Goal: Transaction & Acquisition: Purchase product/service

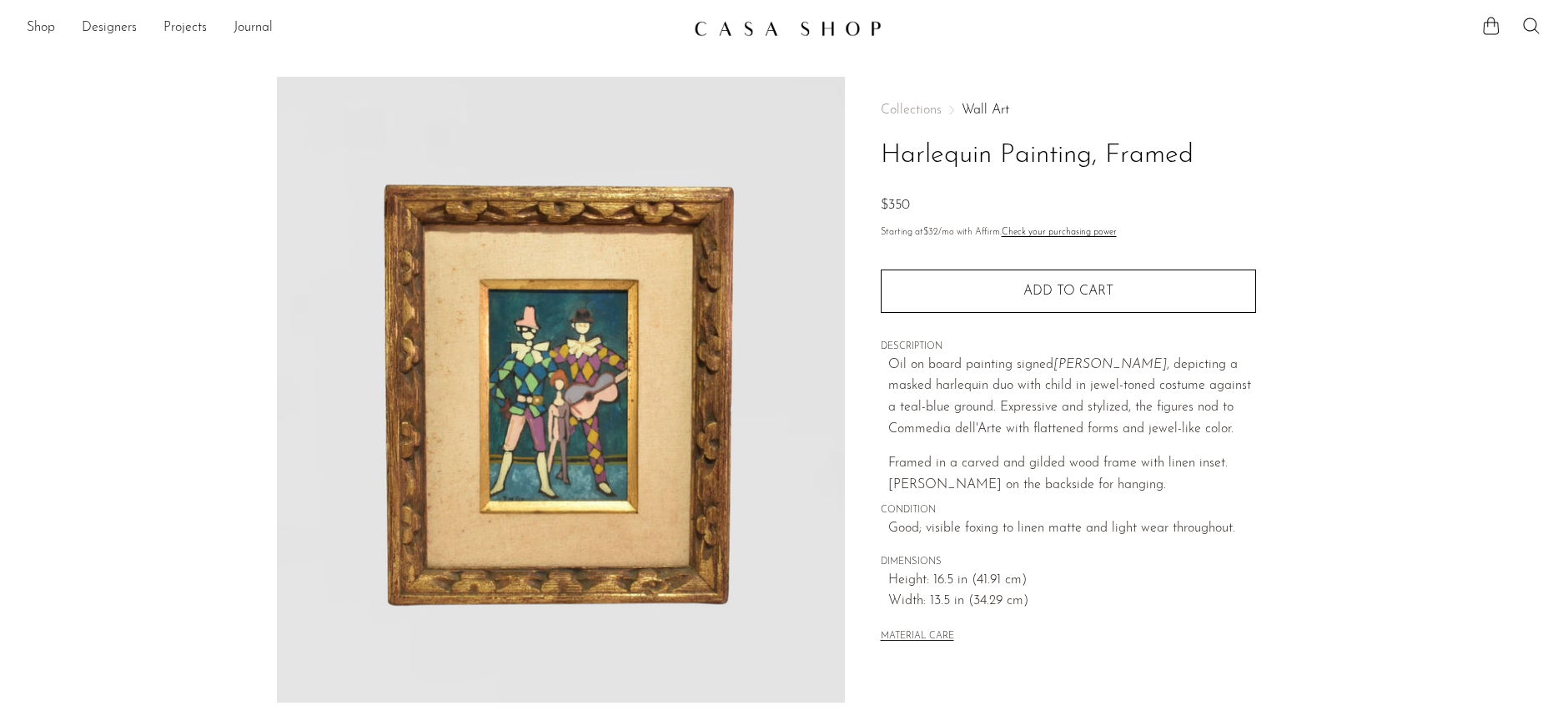
click at [985, 148] on h1 "Harlequin Painting, Framed" at bounding box center [1068, 155] width 375 height 42
click at [986, 148] on h1 "Harlequin Painting, Framed" at bounding box center [1068, 155] width 375 height 42
copy div "Harlequin Painting, Framed"
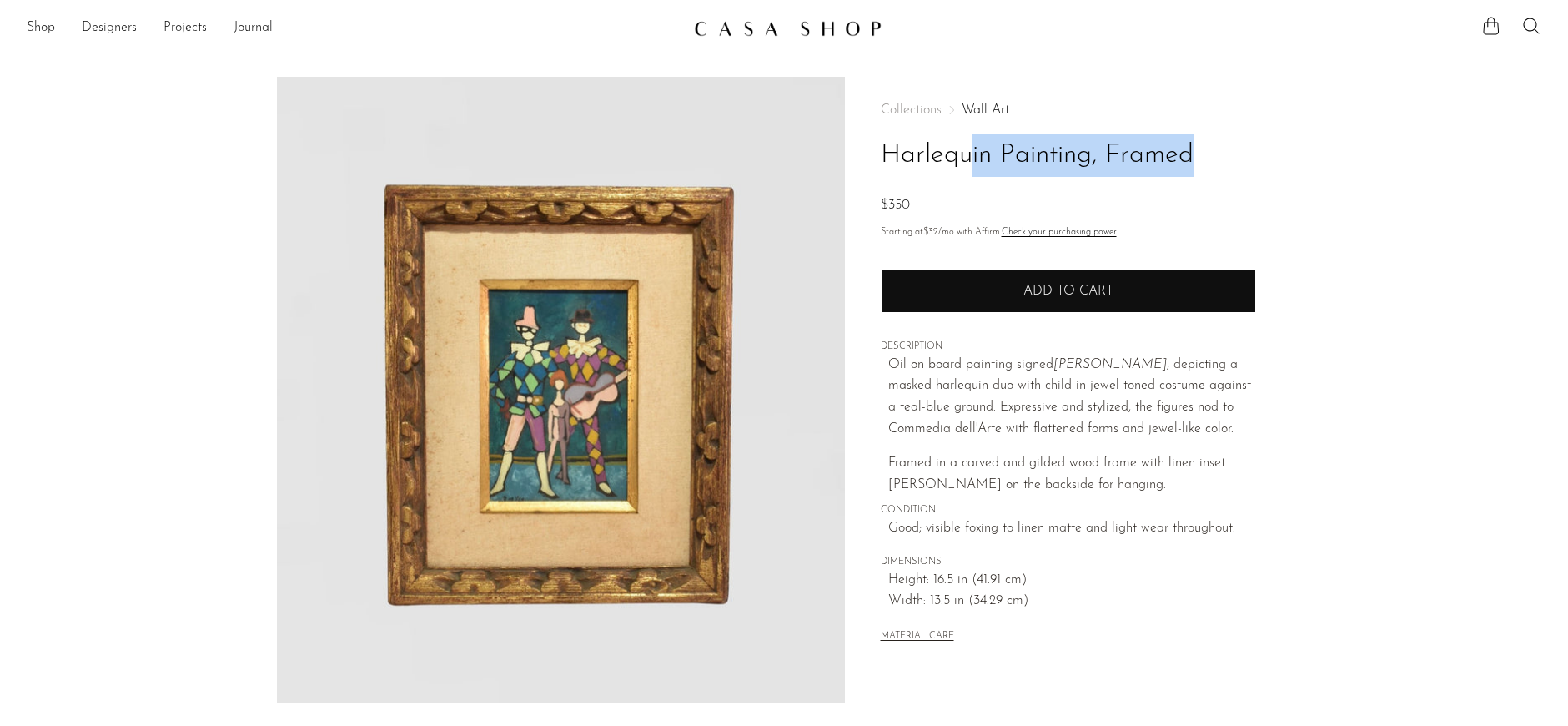
click at [1010, 305] on button "Add to cart" at bounding box center [1068, 290] width 375 height 43
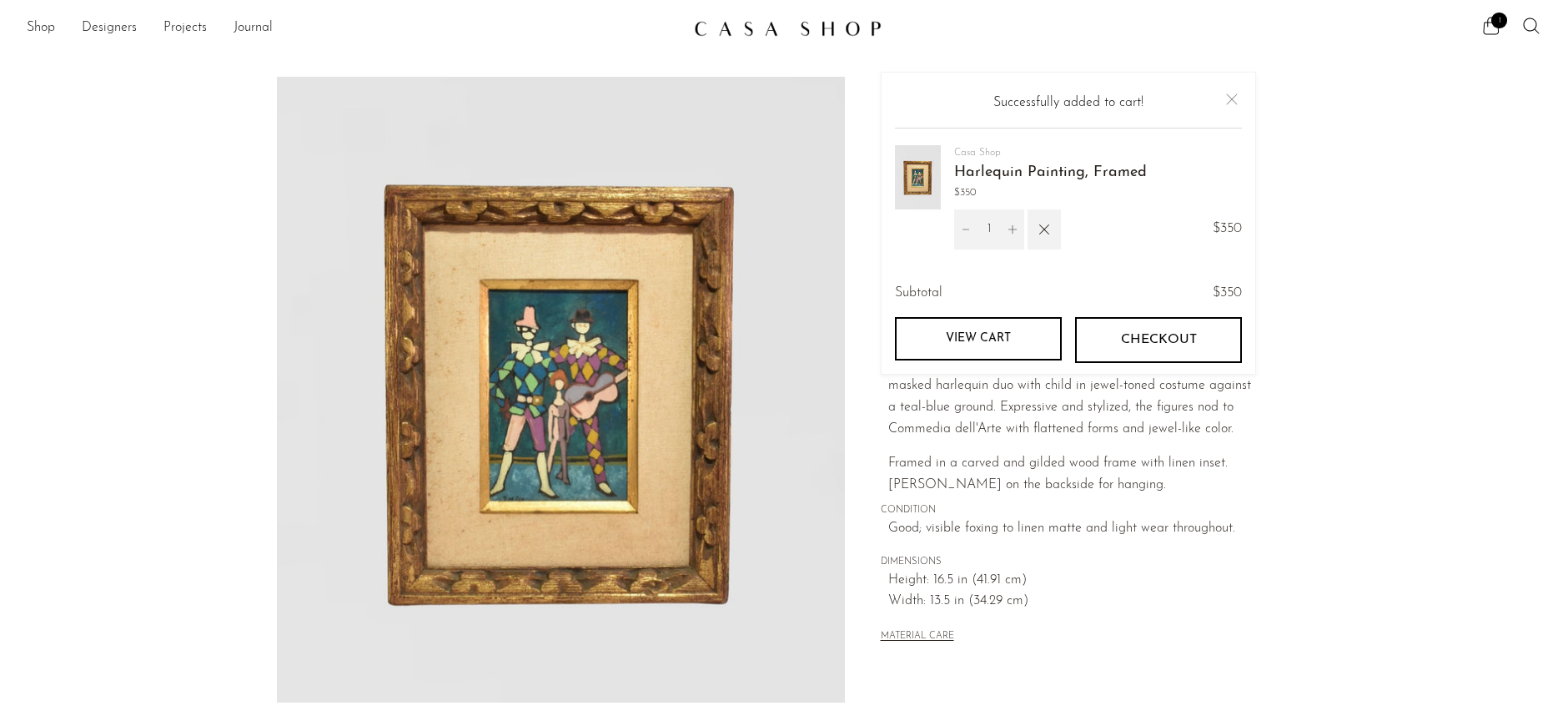
click at [1028, 333] on link "View cart" at bounding box center [979, 338] width 167 height 43
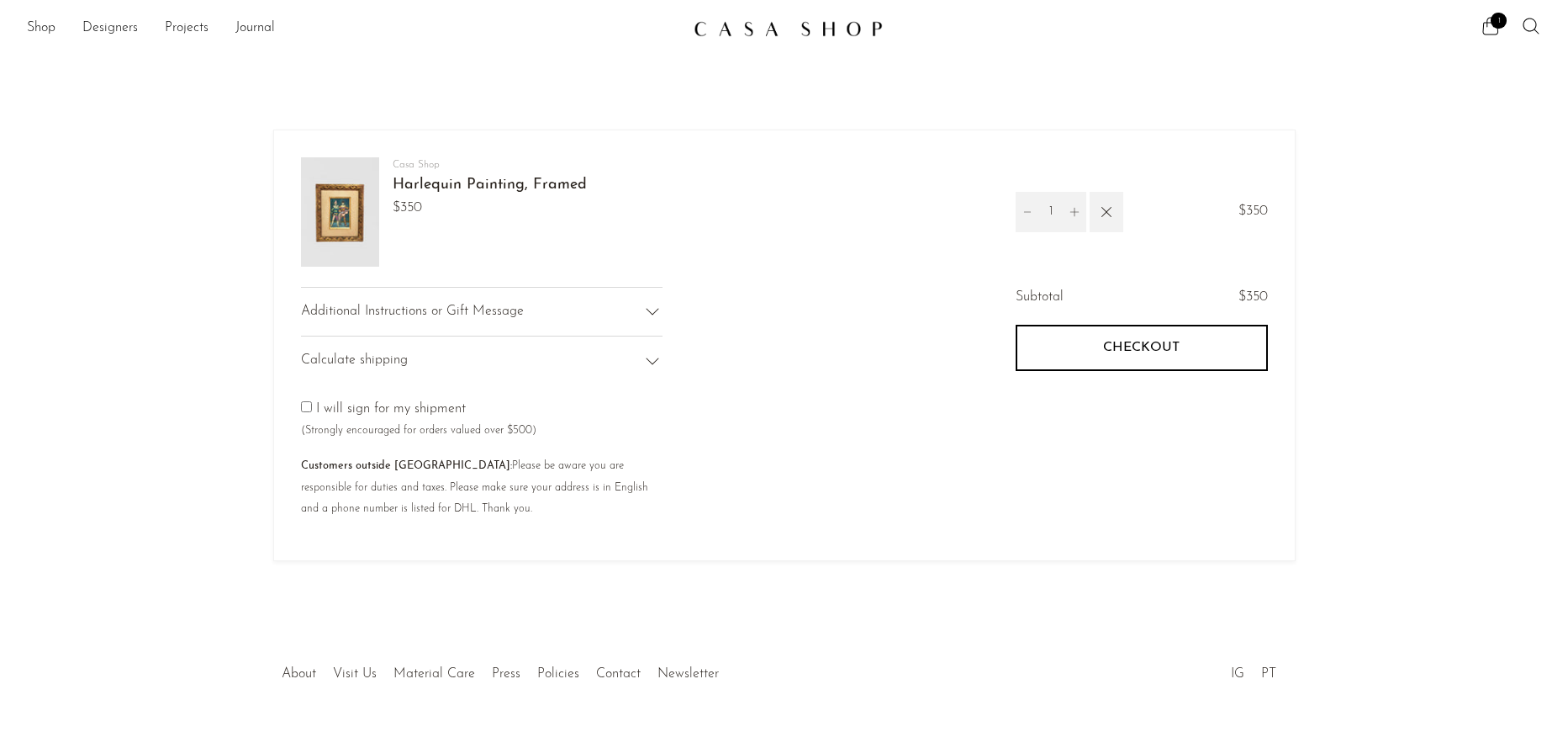
click at [447, 364] on div "Calculate shipping" at bounding box center [482, 360] width 361 height 50
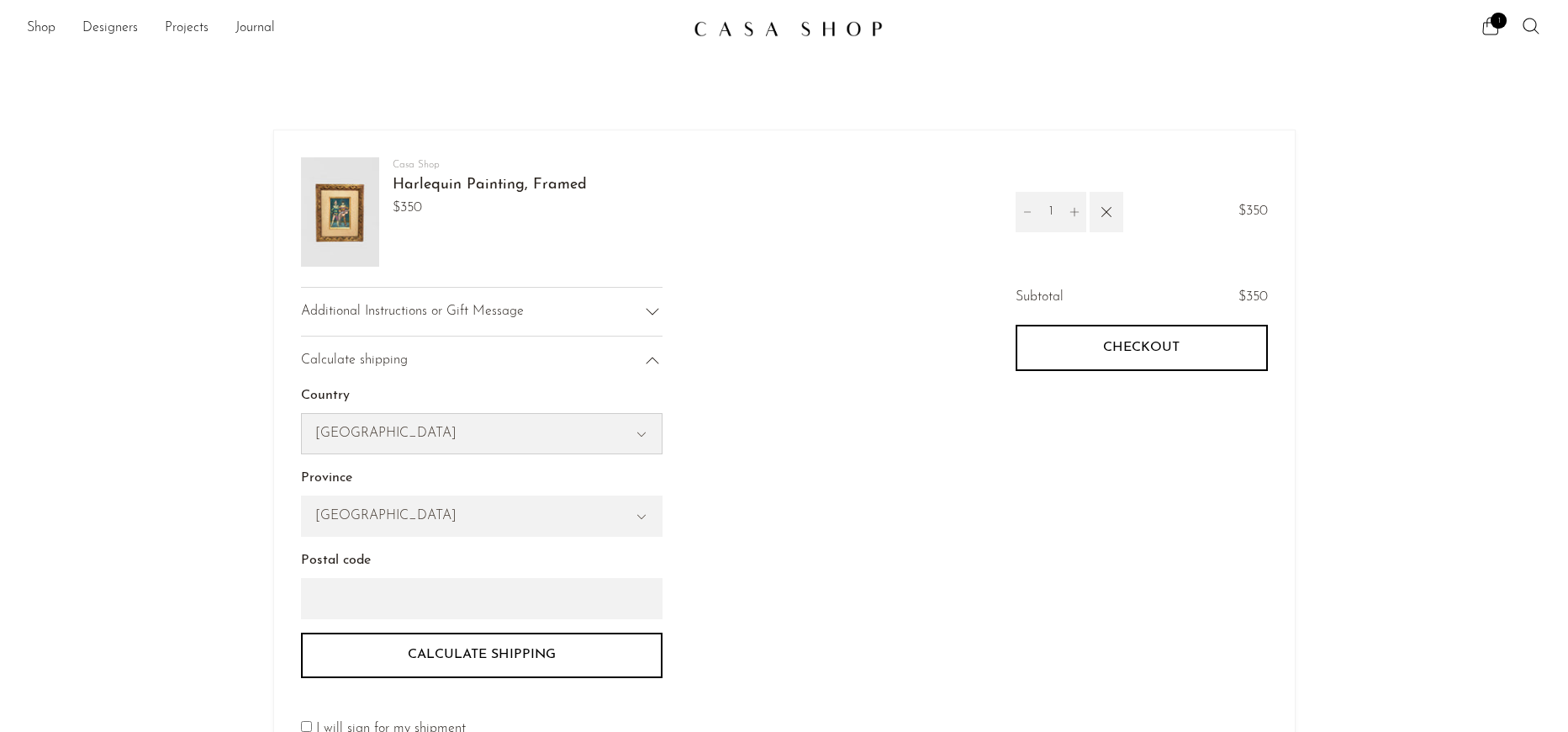
click at [369, 430] on select "United States Canada Switzerland Japan --- Albania Algeria Andorra Angola Angui…" at bounding box center [482, 434] width 359 height 39
select select "United States"
click at [302, 414] on select "United States Canada Switzerland Japan --- Albania Algeria Andorra Angola Angui…" at bounding box center [482, 434] width 359 height 39
click at [377, 536] on div "Alabama Alaska American Samoa Arizona Arkansas Armed Forces Americas Armed Forc…" at bounding box center [482, 516] width 361 height 41
click at [377, 524] on select "Alabama Alaska American Samoa Arizona Arkansas Armed Forces Americas Armed Forc…" at bounding box center [482, 515] width 359 height 39
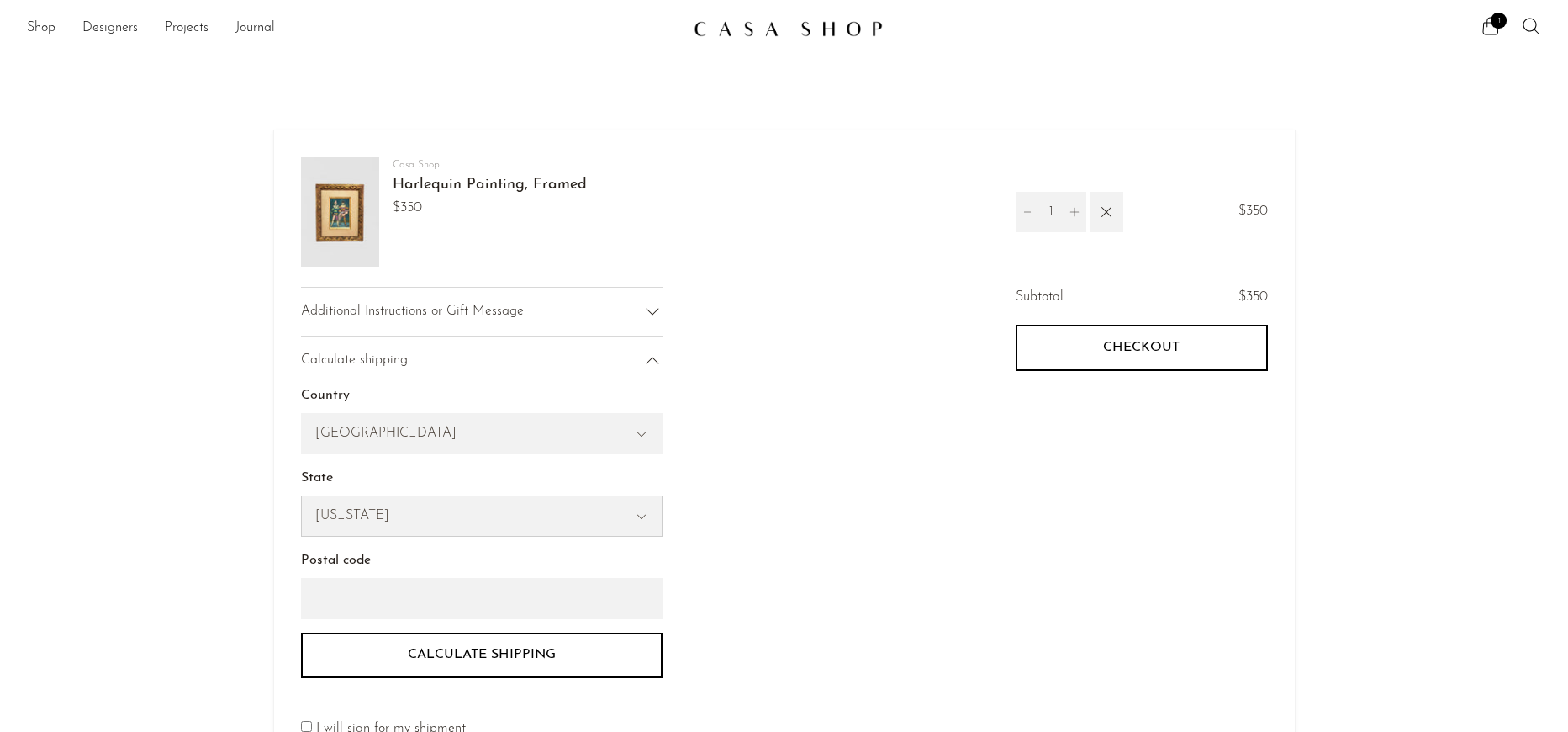
select select "New York"
click at [302, 496] on select "Alabama Alaska American Samoa Arizona Arkansas Armed Forces Americas Armed Forc…" at bounding box center [482, 515] width 359 height 39
click at [366, 585] on input "Postal code" at bounding box center [482, 598] width 361 height 41
type input "11545"
click at [910, 556] on div "Subtotal $350 Checkout One or more of the items in your cart is a recurring or …" at bounding box center [1026, 569] width 483 height 566
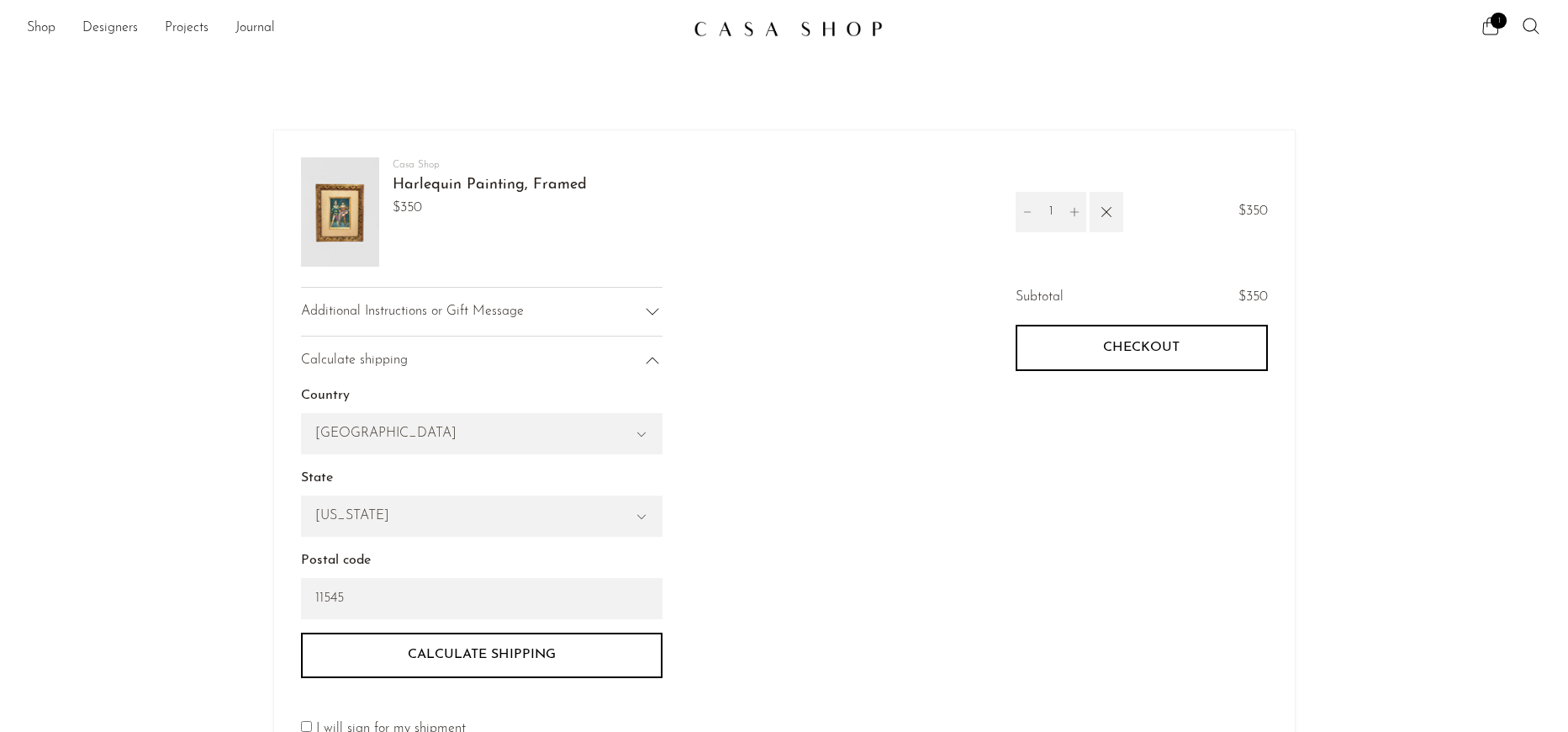
click at [615, 659] on button "Calculate shipping" at bounding box center [482, 654] width 361 height 45
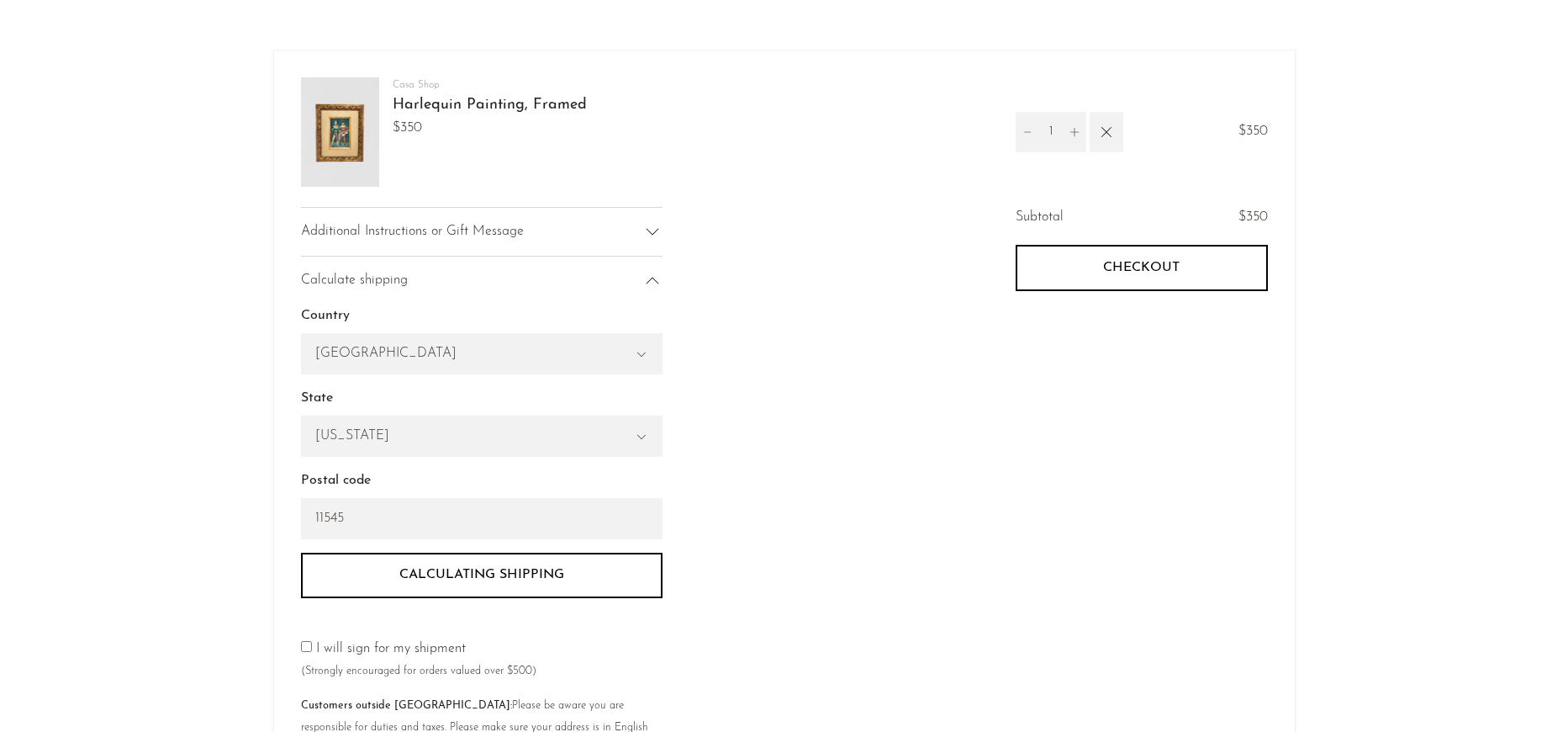
scroll to position [158, 0]
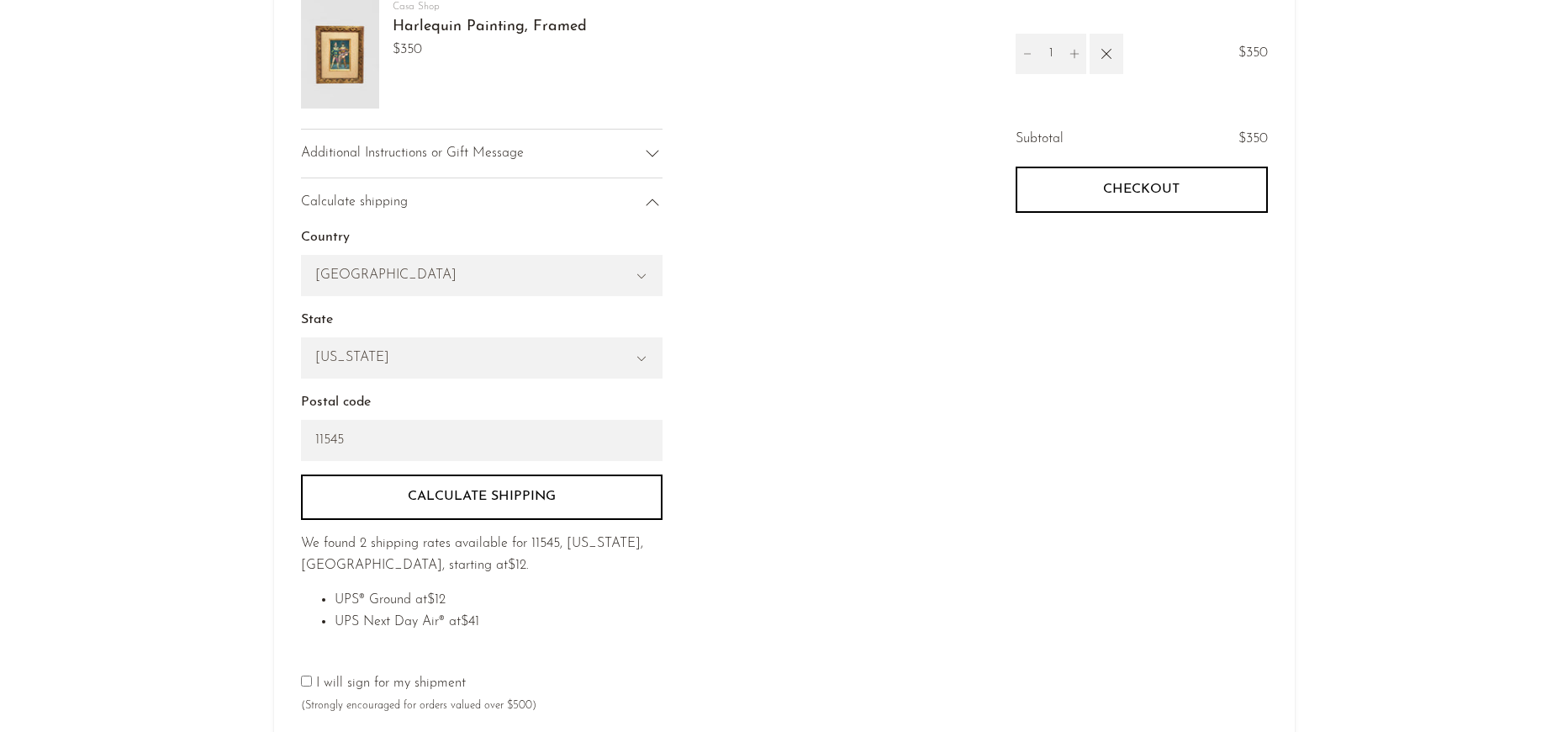
click at [390, 686] on label "I will sign for my shipment (Strongly encouraged for orders valued over $500)" at bounding box center [419, 694] width 235 height 35
click at [305, 681] on input"] "checkbox" at bounding box center [307, 681] width 11 height 11
checkbox input"] "true"
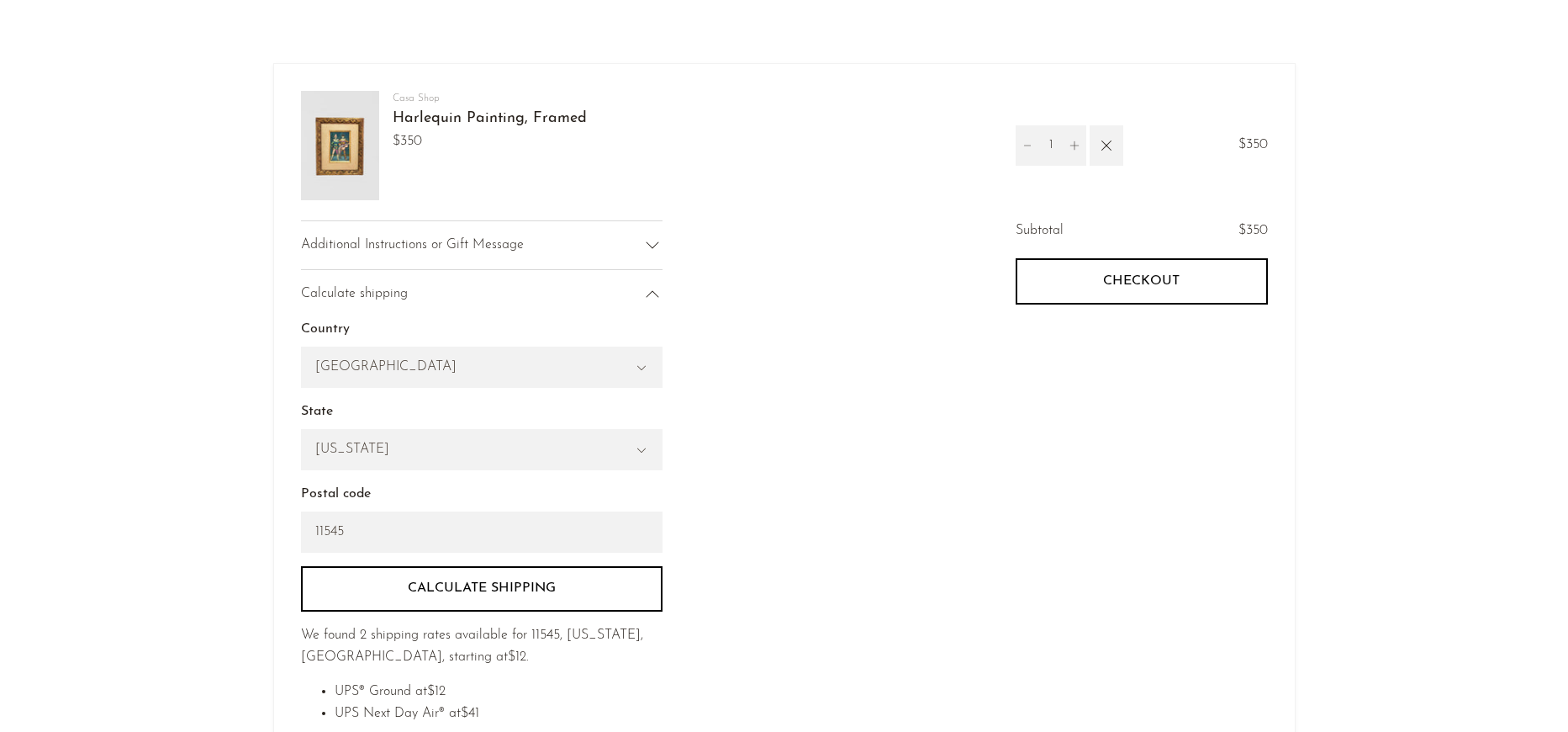
scroll to position [192, 0]
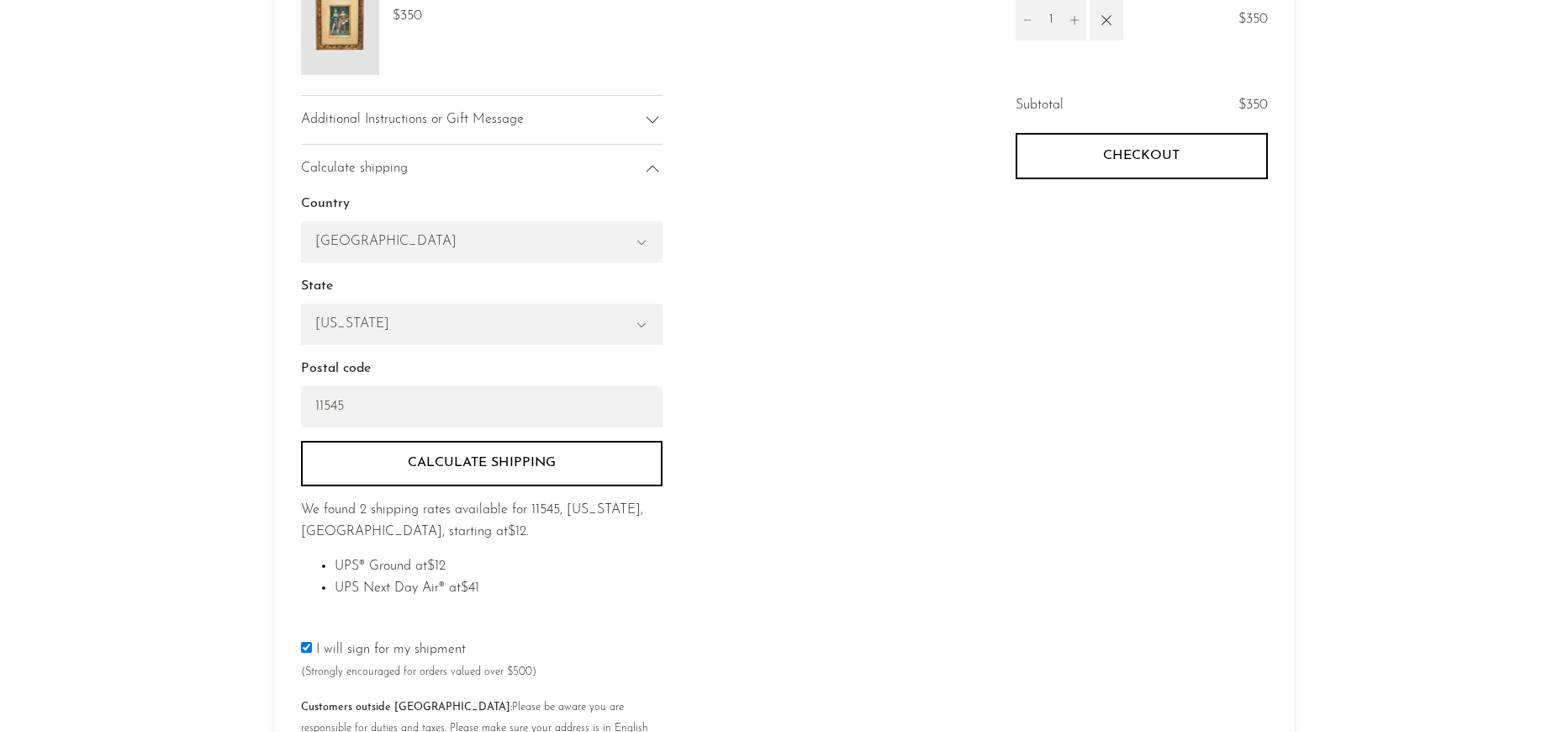
click at [620, 620] on div "Country United States Canada Switzerland Japan --- Albania Algeria Andorra Ango…" at bounding box center [482, 410] width 361 height 433
